Goal: Information Seeking & Learning: Learn about a topic

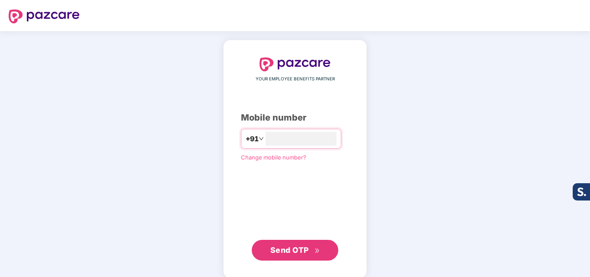
type input "**********"
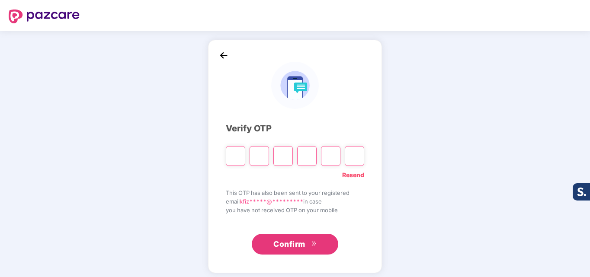
type input "*"
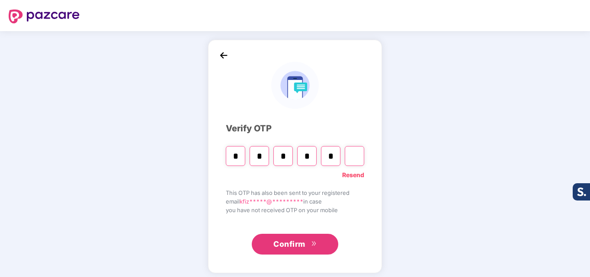
type input "*"
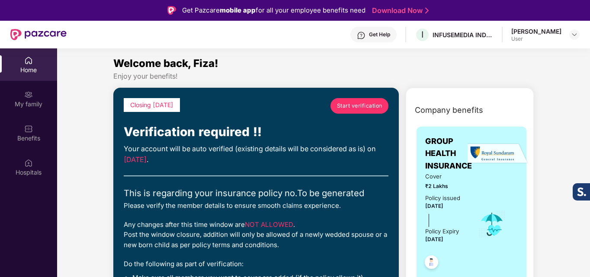
click at [357, 113] on link "Start verification" at bounding box center [359, 106] width 58 height 16
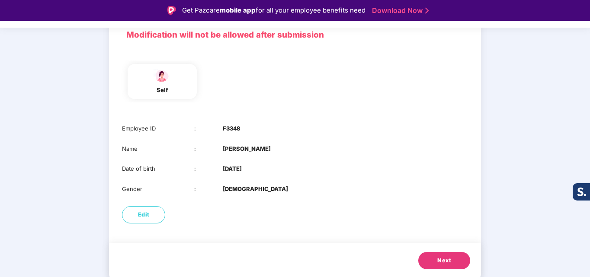
scroll to position [21, 0]
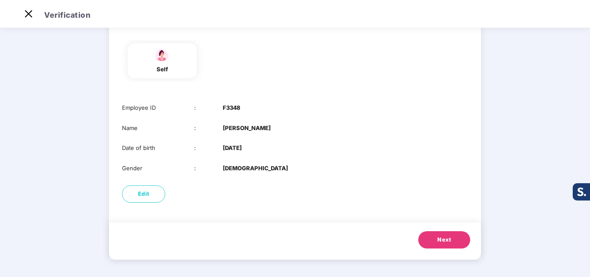
click at [450, 237] on span "Next" at bounding box center [444, 240] width 14 height 9
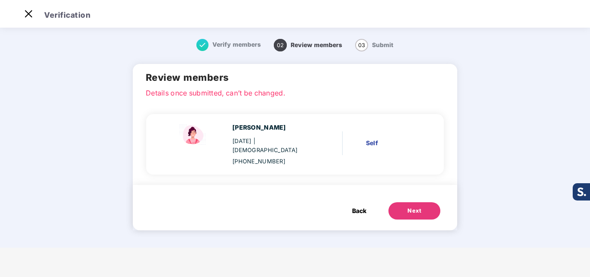
scroll to position [0, 0]
click at [405, 202] on button "Next" at bounding box center [414, 210] width 52 height 17
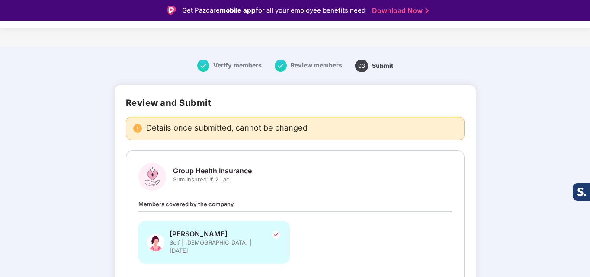
scroll to position [43, 0]
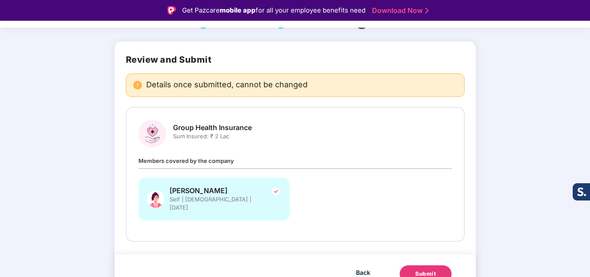
click at [178, 137] on span "Sum Insured: ₹ 2 Lac" at bounding box center [212, 136] width 79 height 8
drag, startPoint x: 178, startPoint y: 137, endPoint x: 198, endPoint y: 137, distance: 19.9
click at [198, 137] on span "Sum Insured: ₹ 2 Lac" at bounding box center [212, 136] width 79 height 8
click at [252, 149] on div "Group Health Insurance Sum Insured: ₹ 2 Lac Members covered by the company [PER…" at bounding box center [294, 174] width 313 height 109
click at [240, 164] on div "Members covered by the company [PERSON_NAME] Self | [DEMOGRAPHIC_DATA] | [DATE]" at bounding box center [294, 192] width 313 height 73
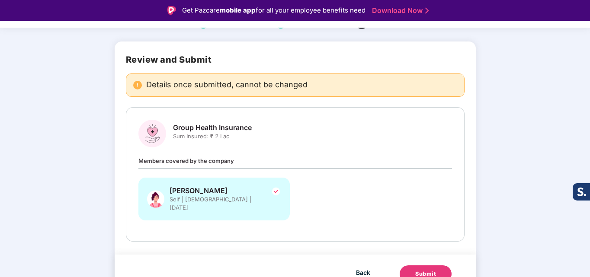
click at [240, 164] on div "Members covered by the company [PERSON_NAME] Self | [DEMOGRAPHIC_DATA] | [DATE]" at bounding box center [294, 192] width 313 height 73
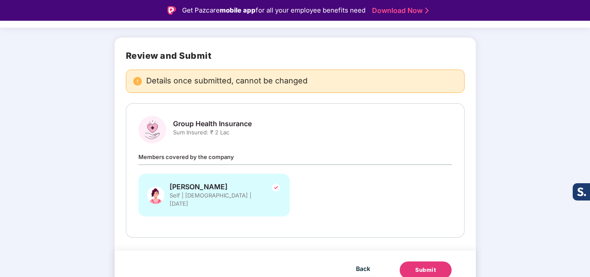
scroll to position [48, 0]
click at [198, 126] on span "Group Health Insurance" at bounding box center [212, 122] width 79 height 9
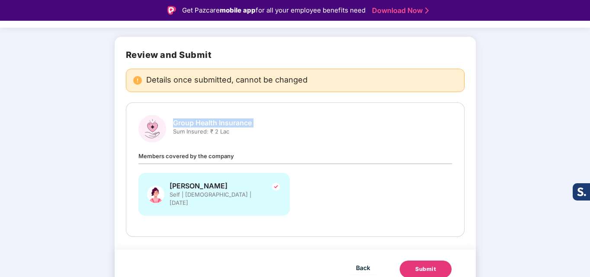
click at [198, 126] on span "Group Health Insurance" at bounding box center [212, 122] width 79 height 9
click at [282, 138] on div "Group Health Insurance Sum Insured: ₹ 2 Lac" at bounding box center [294, 129] width 313 height 28
click at [203, 161] on div "Members covered by the company [PERSON_NAME] Self | [DEMOGRAPHIC_DATA] | [DATE]" at bounding box center [294, 187] width 313 height 73
drag, startPoint x: 110, startPoint y: 53, endPoint x: 185, endPoint y: 54, distance: 75.2
click at [185, 54] on div "Verify members Review members 03 Submit Review and Submit Details once submitte…" at bounding box center [294, 154] width 433 height 303
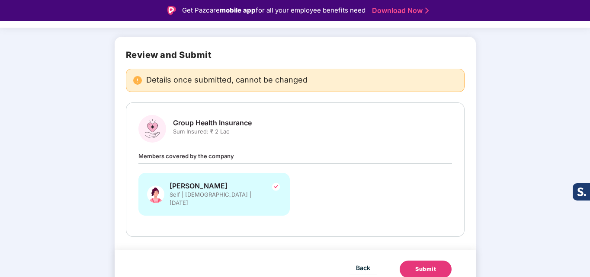
click at [108, 60] on div "Verify members Review members 03 Submit Review and Submit Details once submitte…" at bounding box center [294, 154] width 433 height 303
click at [200, 124] on span "Group Health Insurance" at bounding box center [212, 122] width 79 height 9
click at [243, 137] on div "Group Health Insurance Sum Insured: ₹ 2 Lac" at bounding box center [212, 130] width 79 height 24
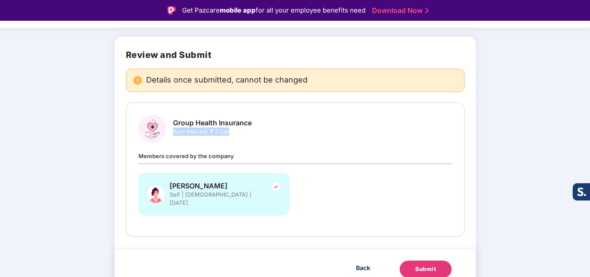
drag, startPoint x: 243, startPoint y: 137, endPoint x: 182, endPoint y: 136, distance: 61.0
click at [182, 136] on div "Group Health Insurance Sum Insured: ₹ 2 Lac" at bounding box center [212, 130] width 79 height 24
click at [196, 133] on span "Sum Insured: ₹ 2 Lac" at bounding box center [212, 132] width 79 height 8
drag, startPoint x: 196, startPoint y: 133, endPoint x: 227, endPoint y: 132, distance: 30.7
click at [227, 132] on span "Sum Insured: ₹ 2 Lac" at bounding box center [212, 132] width 79 height 8
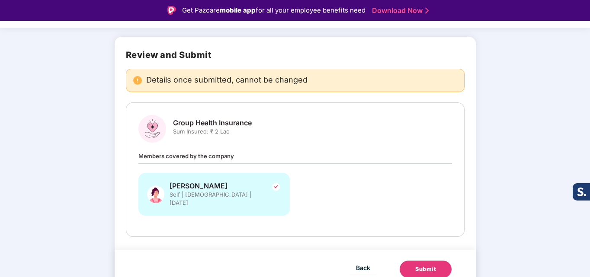
click at [208, 154] on span "Members covered by the company" at bounding box center [186, 156] width 96 height 7
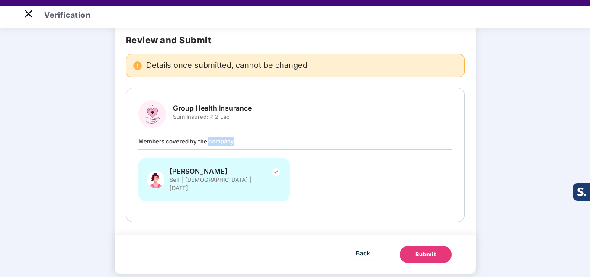
scroll to position [21, 0]
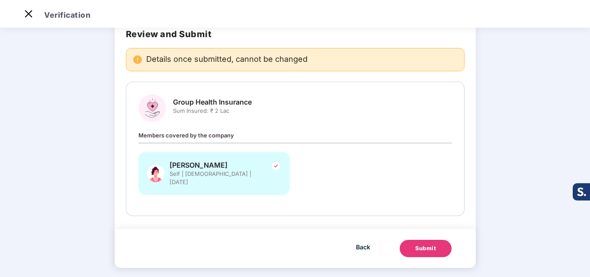
click at [339, 143] on div at bounding box center [294, 143] width 313 height 1
click at [440, 250] on div "Back Submit" at bounding box center [295, 248] width 361 height 39
click at [440, 242] on button "Submit" at bounding box center [425, 248] width 52 height 17
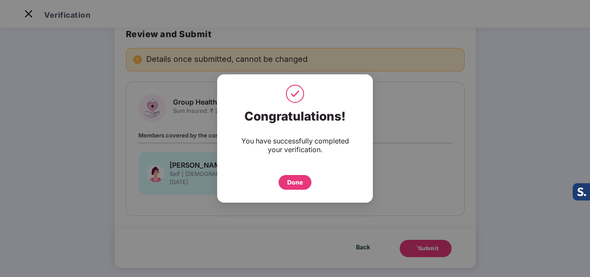
click at [290, 180] on div "Done" at bounding box center [295, 183] width 16 height 10
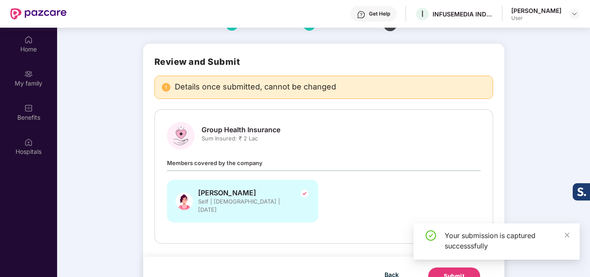
scroll to position [48, 0]
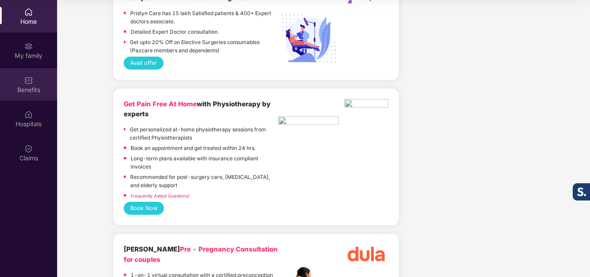
scroll to position [1719, 0]
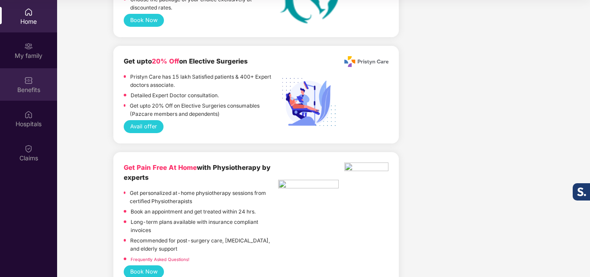
click at [27, 68] on div "Benefits" at bounding box center [28, 84] width 57 height 32
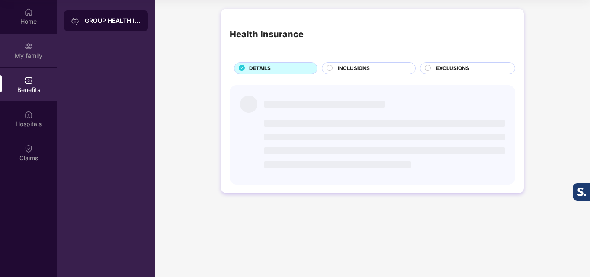
click at [26, 58] on div "My family" at bounding box center [28, 55] width 57 height 9
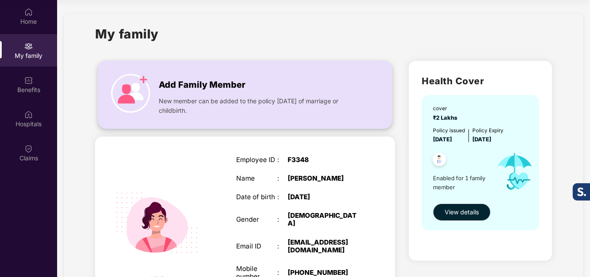
scroll to position [43, 0]
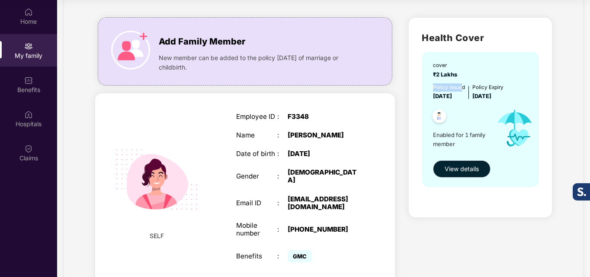
drag, startPoint x: 433, startPoint y: 89, endPoint x: 461, endPoint y: 91, distance: 27.7
click at [461, 91] on div "Policy issued 25 Sept 2025" at bounding box center [449, 92] width 32 height 18
drag, startPoint x: 489, startPoint y: 90, endPoint x: 520, endPoint y: 100, distance: 32.4
click at [520, 100] on div "Policy issued 25 Sept 2025 Policy Expiry 24 Sept 2026" at bounding box center [481, 92] width 96 height 18
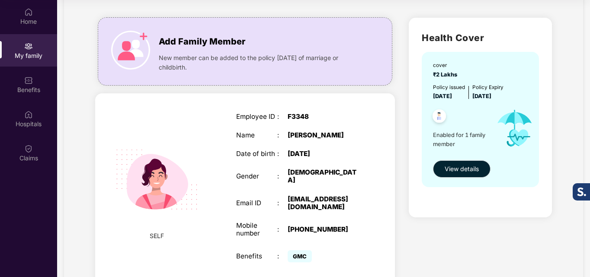
drag, startPoint x: 520, startPoint y: 100, endPoint x: 423, endPoint y: 89, distance: 97.5
click at [423, 89] on div "cover ₹2 Lakhs Policy issued 25 Sept 2025 Policy Expiry 24 Sept 2026 Enabled fo…" at bounding box center [479, 119] width 117 height 135
click at [503, 91] on div "Policy Expiry 24 Sept 2026" at bounding box center [487, 92] width 31 height 18
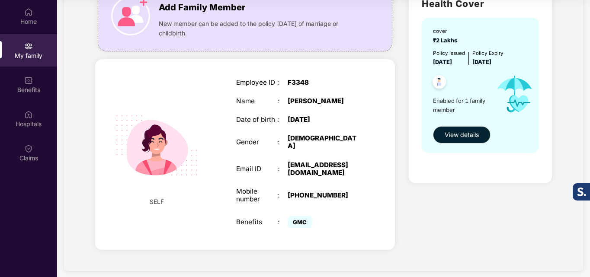
click at [163, 151] on img at bounding box center [156, 145] width 103 height 103
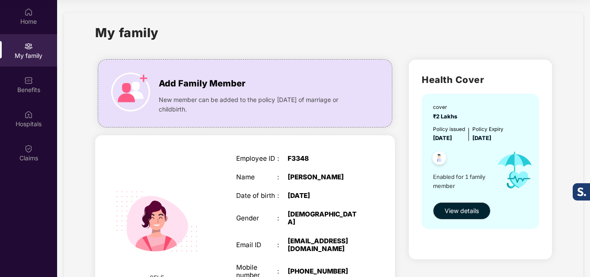
scroll to position [0, 0]
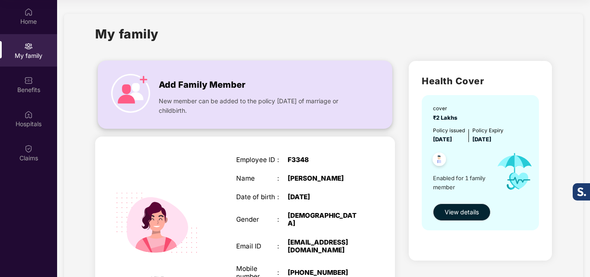
click at [167, 105] on span "New member can be added to the policy within 30 days of marriage or childbirth." at bounding box center [259, 105] width 201 height 19
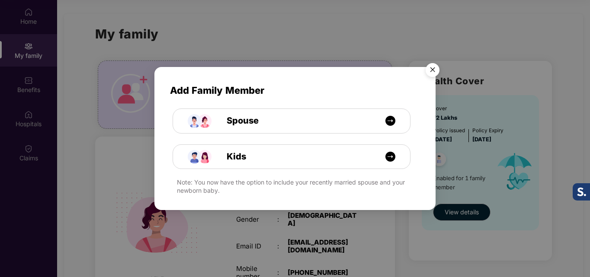
click at [433, 70] on img "Close" at bounding box center [432, 71] width 24 height 24
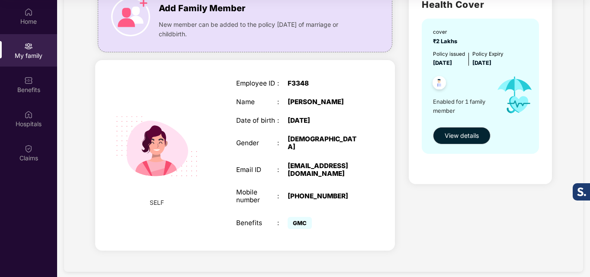
scroll to position [77, 0]
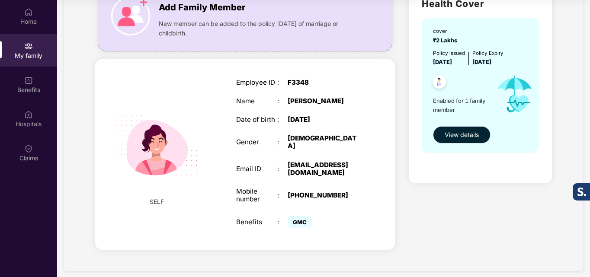
click at [479, 128] on button "View details" at bounding box center [461, 134] width 57 height 17
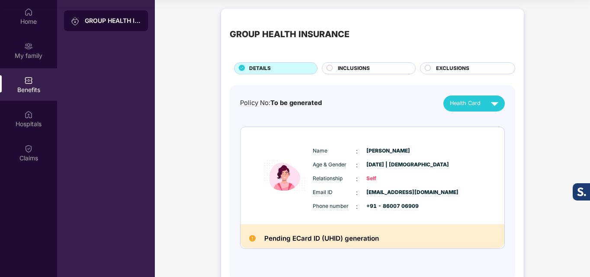
click at [357, 70] on span "INCLUSIONS" at bounding box center [354, 68] width 32 height 8
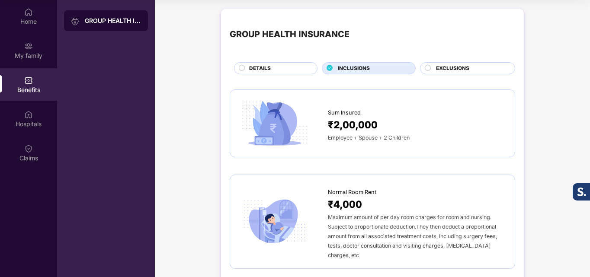
click at [335, 111] on span "Sum Insured" at bounding box center [344, 112] width 33 height 9
drag, startPoint x: 335, startPoint y: 111, endPoint x: 349, endPoint y: 112, distance: 14.8
click at [349, 112] on span "Sum Insured" at bounding box center [344, 112] width 33 height 9
click at [405, 114] on div "Sum Insured" at bounding box center [417, 110] width 178 height 13
drag, startPoint x: 346, startPoint y: 137, endPoint x: 425, endPoint y: 140, distance: 78.7
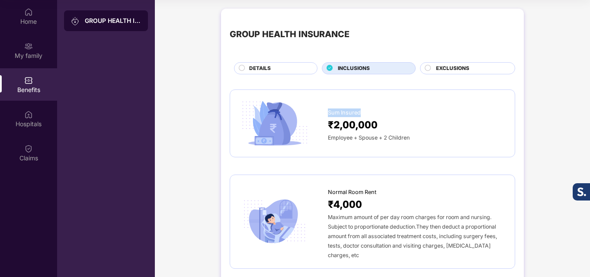
click at [425, 140] on div "Employee + Spouse + 2 Children" at bounding box center [417, 138] width 178 height 10
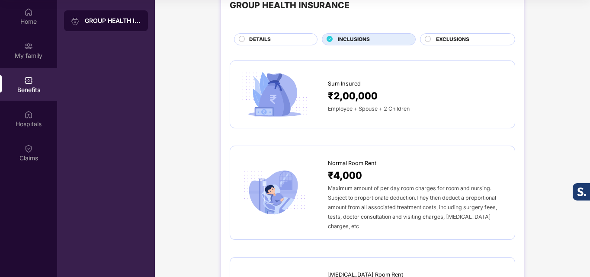
scroll to position [43, 0]
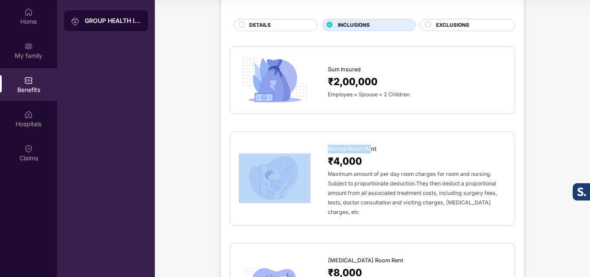
drag, startPoint x: 324, startPoint y: 147, endPoint x: 371, endPoint y: 151, distance: 47.3
click at [371, 151] on div "Normal Room Rent ₹4,000 Maximum amount of per day room charges for room and nur…" at bounding box center [372, 178] width 267 height 76
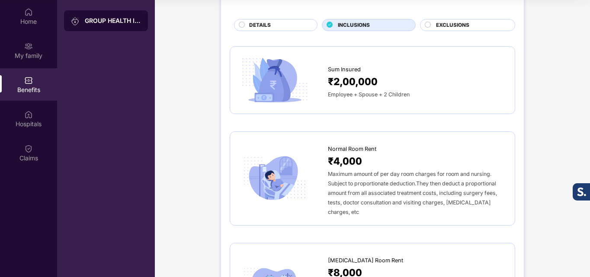
click at [386, 149] on div "Normal Room Rent" at bounding box center [417, 146] width 178 height 13
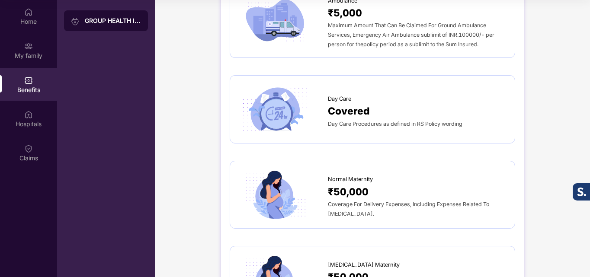
scroll to position [778, 0]
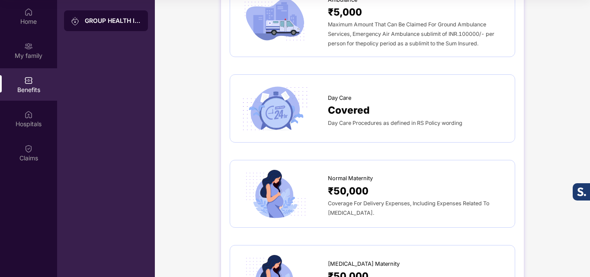
drag, startPoint x: 328, startPoint y: 186, endPoint x: 455, endPoint y: 193, distance: 127.7
click at [455, 198] on div "Coverage For Delivery Expenses, Including Expenses Related To Normal Delivery." at bounding box center [417, 207] width 178 height 19
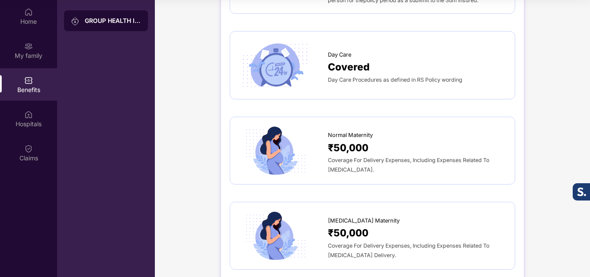
click at [445, 212] on div "Cesarean Maternity" at bounding box center [417, 218] width 178 height 13
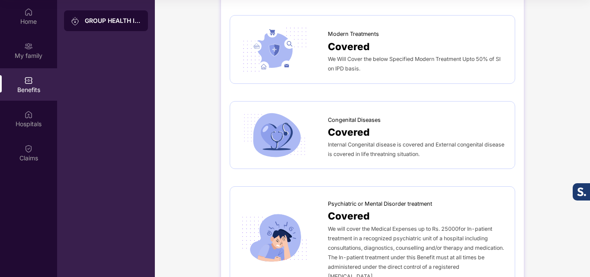
scroll to position [1505, 0]
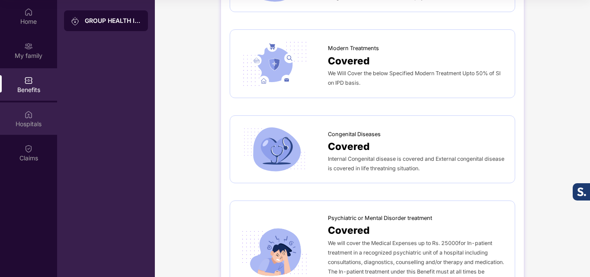
click at [30, 113] on img at bounding box center [28, 114] width 9 height 9
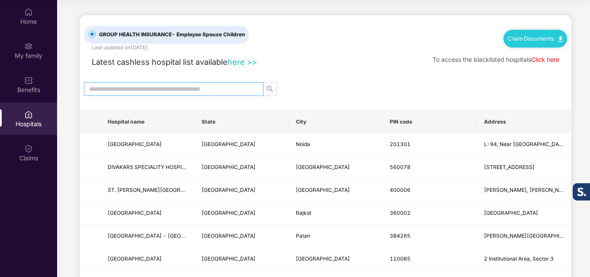
click at [196, 93] on input "text" at bounding box center [170, 89] width 162 height 10
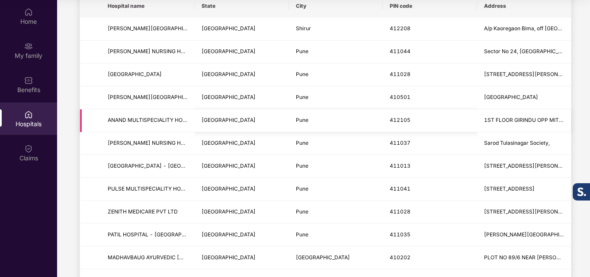
scroll to position [130, 0]
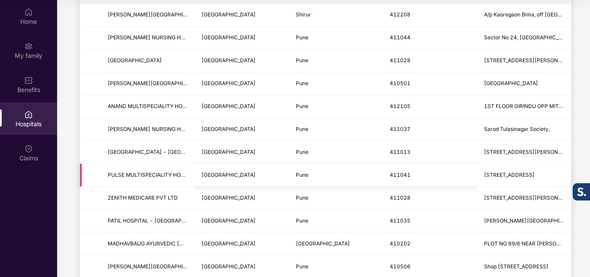
type input "****"
drag, startPoint x: 103, startPoint y: 170, endPoint x: 184, endPoint y: 174, distance: 81.4
click at [184, 174] on td "PULSE MULTISPECIALITY HOSPITAL" at bounding box center [148, 175] width 94 height 23
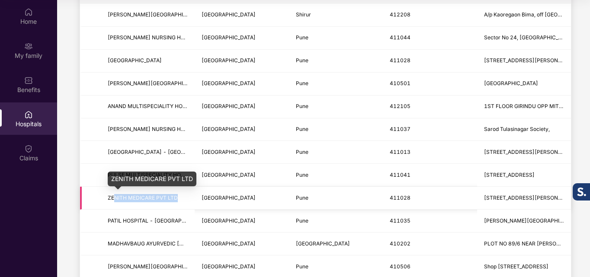
drag, startPoint x: 113, startPoint y: 196, endPoint x: 177, endPoint y: 197, distance: 63.6
click at [177, 197] on span "ZENITH MEDICARE PVT LTD" at bounding box center [143, 198] width 70 height 6
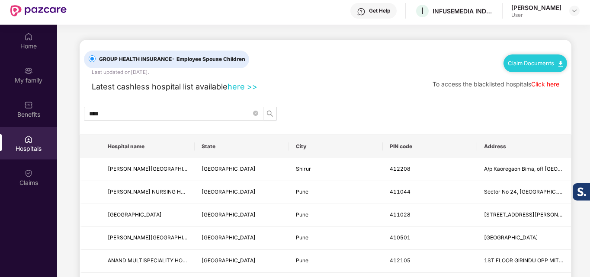
scroll to position [0, 0]
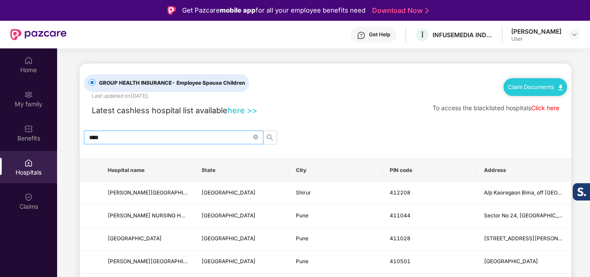
click at [122, 134] on input "****" at bounding box center [170, 138] width 162 height 10
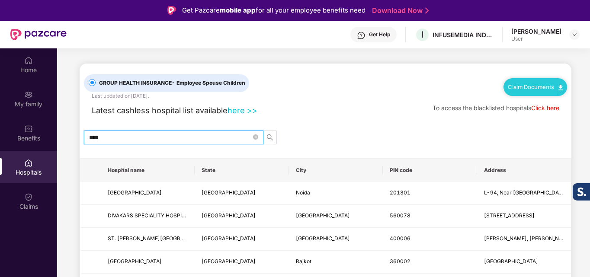
type input "*****"
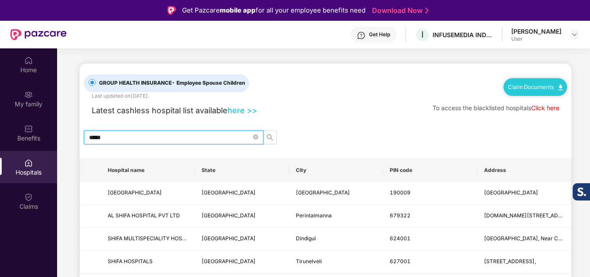
click at [132, 137] on input "*****" at bounding box center [170, 138] width 162 height 10
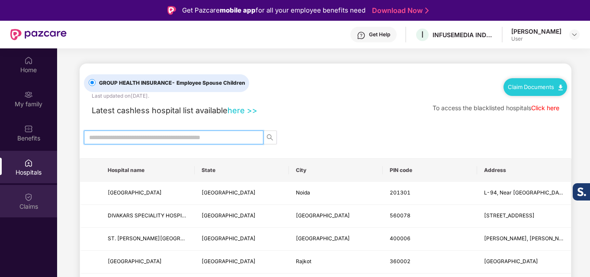
click at [24, 212] on div "Claims" at bounding box center [28, 201] width 57 height 32
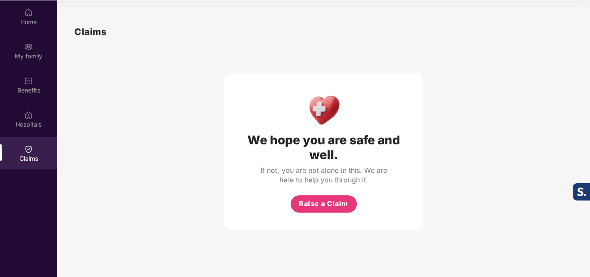
scroll to position [48, 0]
click at [262, 171] on div "If not, you are not alone in this. We are here to help you through it." at bounding box center [323, 174] width 130 height 19
drag, startPoint x: 262, startPoint y: 171, endPoint x: 342, endPoint y: 174, distance: 79.6
click at [342, 174] on div "If not, you are not alone in this. We are here to help you through it." at bounding box center [323, 174] width 130 height 19
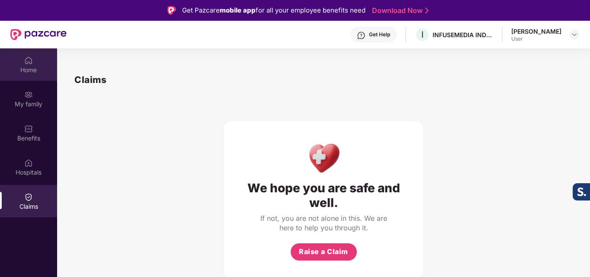
click at [28, 74] on div "Home" at bounding box center [28, 64] width 57 height 32
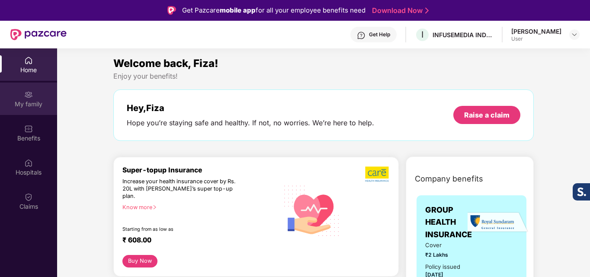
click at [31, 102] on div "My family" at bounding box center [28, 104] width 57 height 9
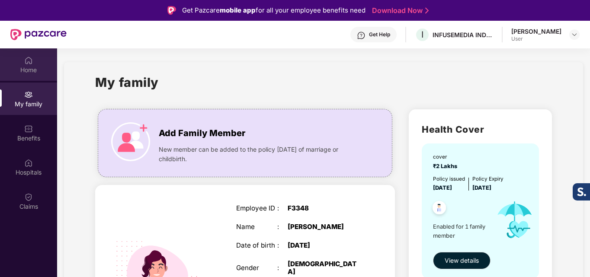
click at [15, 74] on div "Home" at bounding box center [28, 70] width 57 height 9
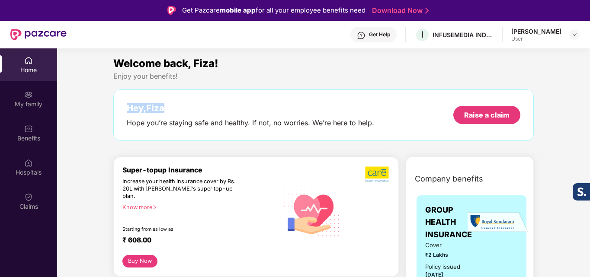
drag, startPoint x: 127, startPoint y: 111, endPoint x: 186, endPoint y: 113, distance: 59.7
click at [186, 113] on div "Hey, Fiza" at bounding box center [250, 108] width 247 height 10
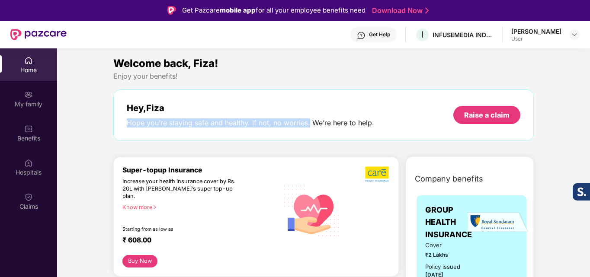
drag, startPoint x: 118, startPoint y: 128, endPoint x: 309, endPoint y: 130, distance: 191.1
click at [309, 130] on div "Hey, Fiza Hope you’re staying safe and healthy. If not, no worries. We’re here …" at bounding box center [323, 114] width 420 height 51
click at [129, 128] on div "Hey, Fiza Hope you’re staying safe and healthy. If not, no worries. We’re here …" at bounding box center [323, 114] width 420 height 51
drag, startPoint x: 129, startPoint y: 128, endPoint x: 257, endPoint y: 134, distance: 128.1
click at [263, 136] on div "Hey, Fiza Hope you’re staying safe and healthy. If not, no worries. We’re here …" at bounding box center [323, 114] width 420 height 51
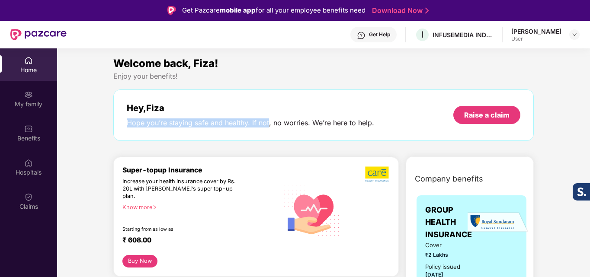
click at [145, 141] on div "Welcome back, Fiza! Enjoy your benefits! Hey, Fiza Hope you’re staying safe and…" at bounding box center [323, 102] width 427 height 94
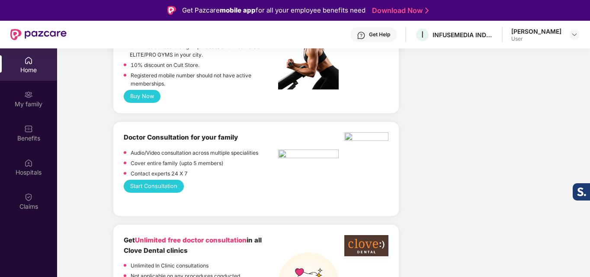
scroll to position [562, 0]
